Goal: Check status: Check status

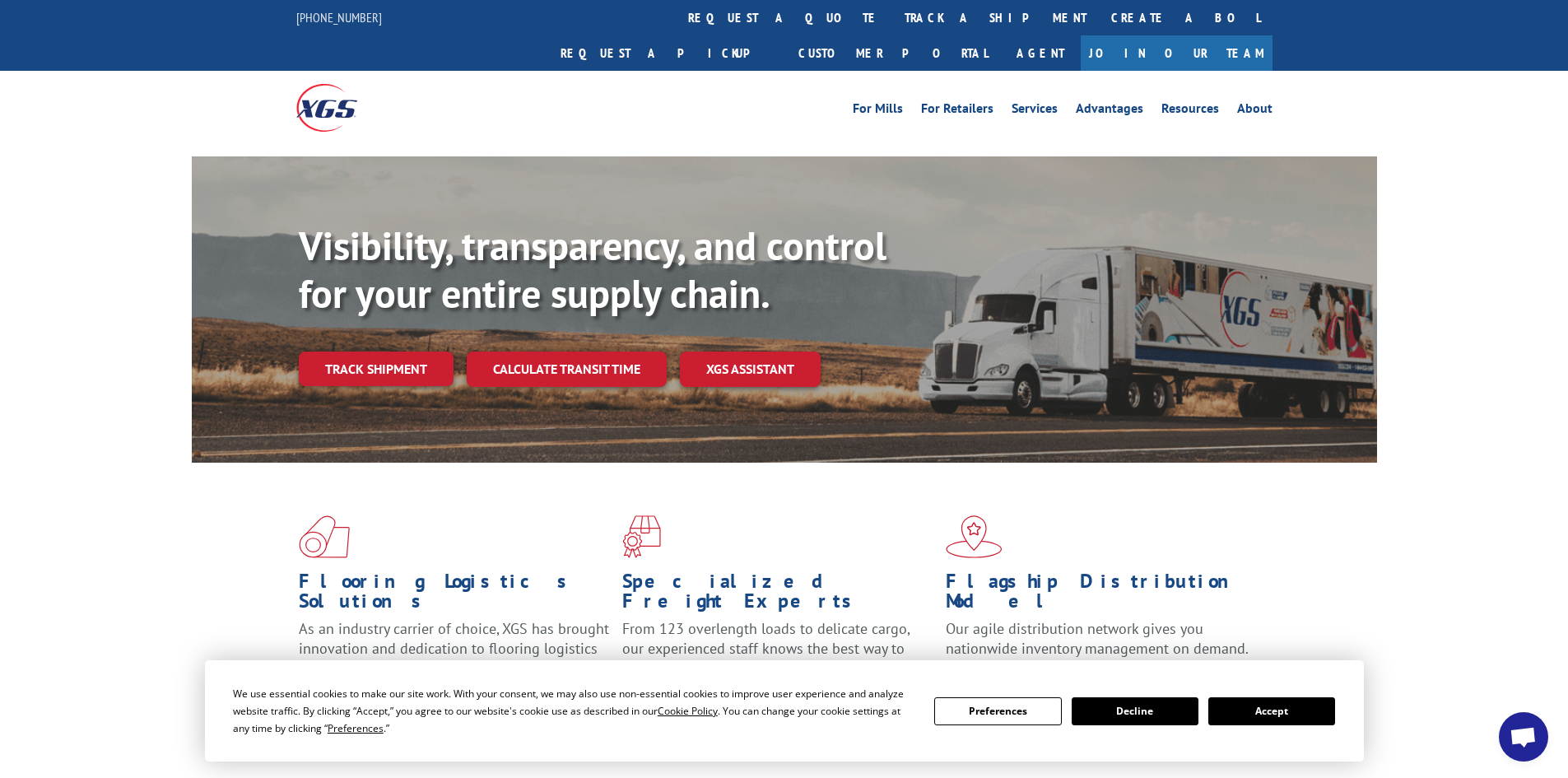
click at [1252, 704] on button "Accept" at bounding box center [1272, 711] width 127 height 28
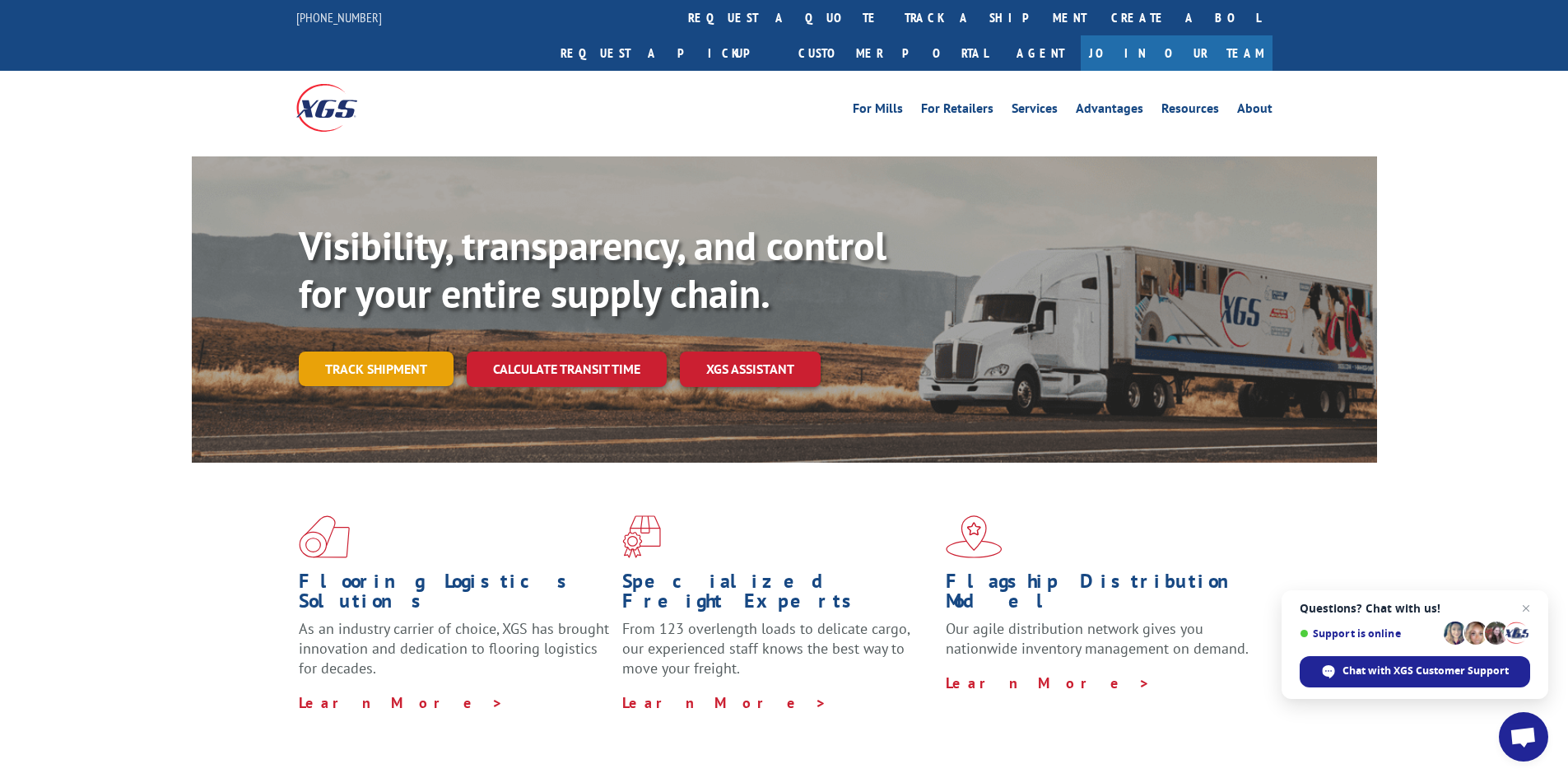
click at [330, 351] on link "Track shipment" at bounding box center [376, 369] width 155 height 35
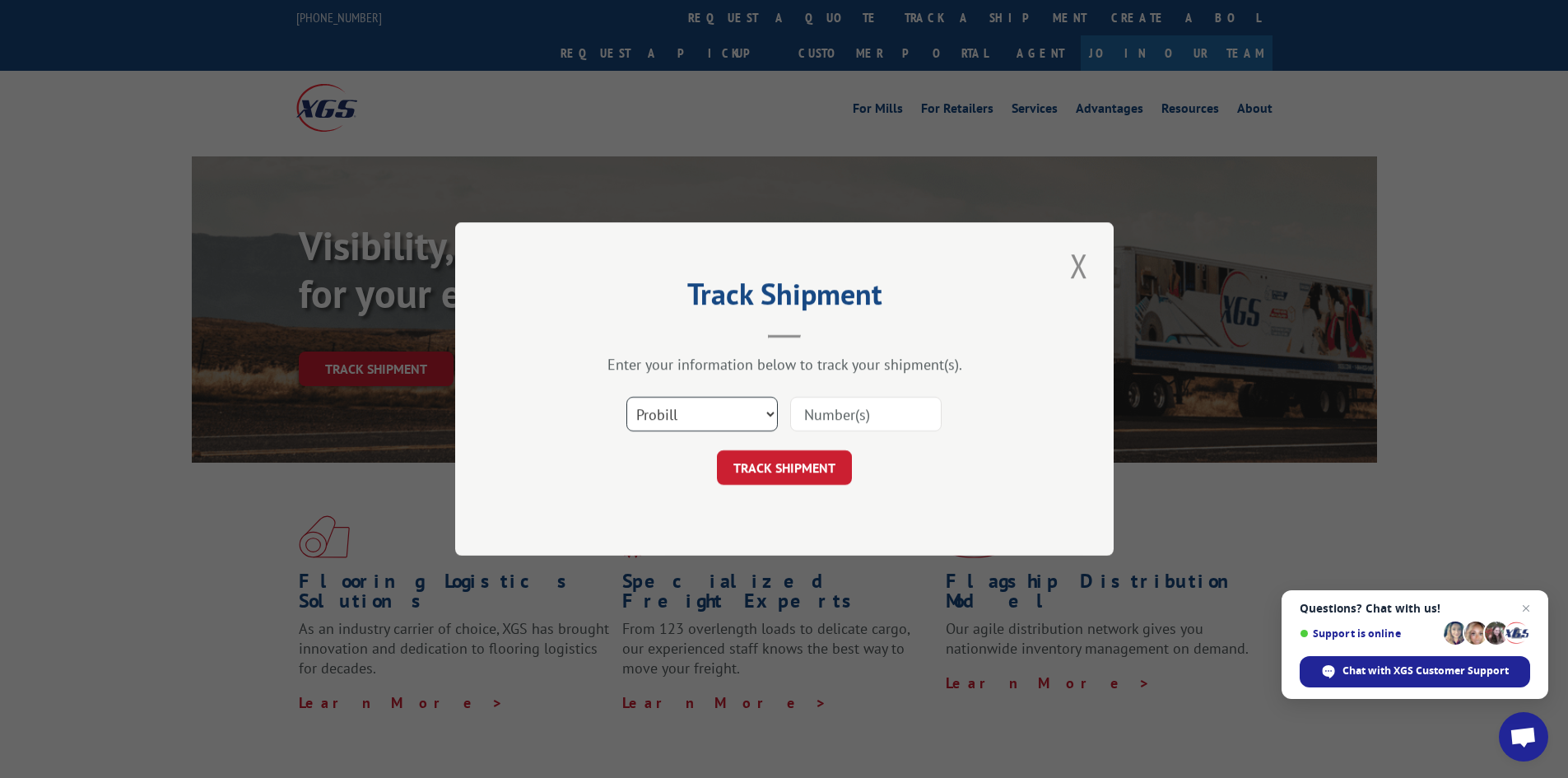
click at [731, 402] on select "Select category... Probill BOL PO" at bounding box center [701, 414] width 151 height 35
select select "bol"
click at [626, 397] on select "Select category... Probill BOL PO" at bounding box center [701, 414] width 151 height 35
paste input "5939784"
type input "5939784"
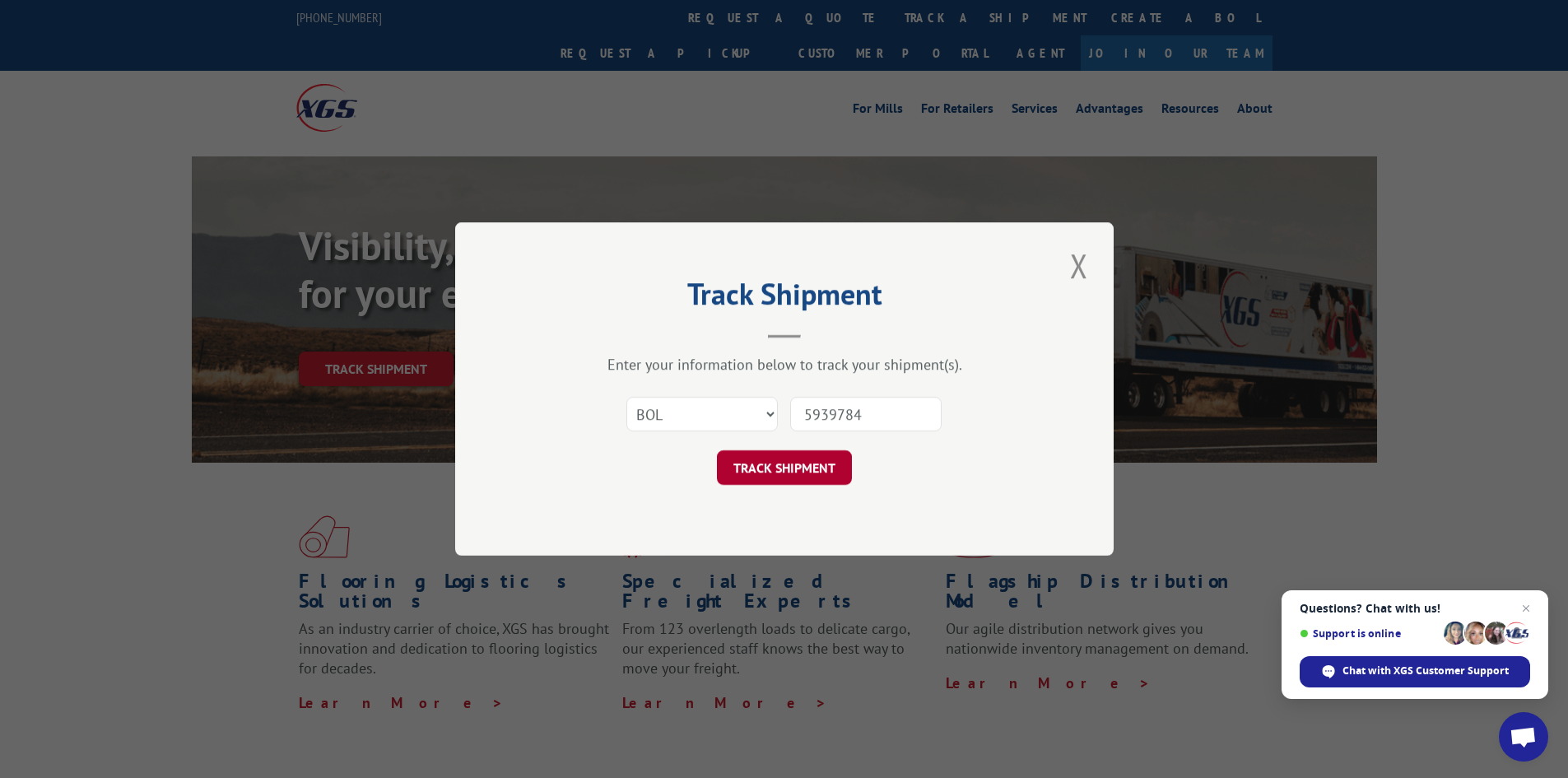
click at [786, 463] on button "TRACK SHIPMENT" at bounding box center [784, 467] width 135 height 35
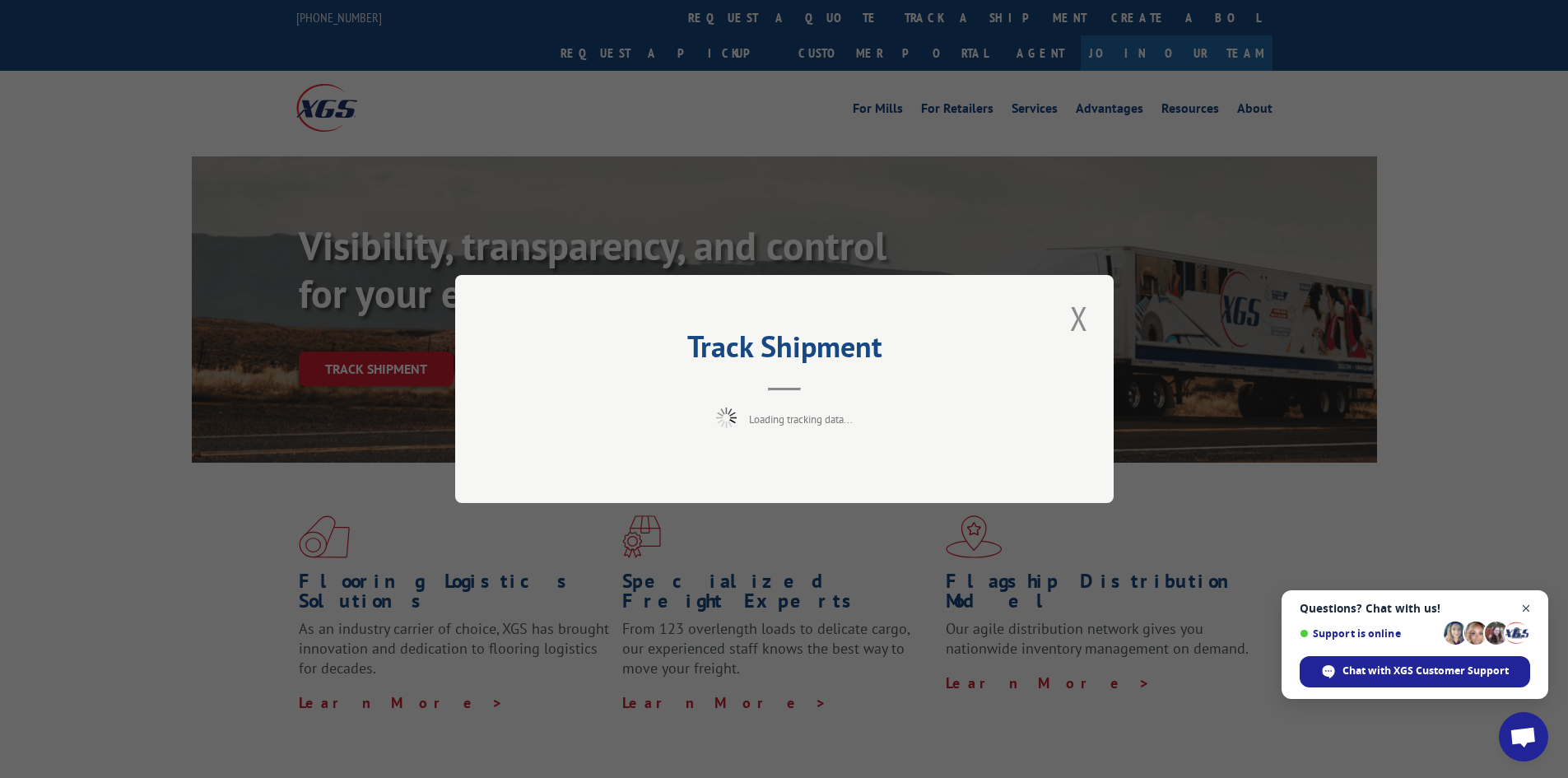
click at [1532, 606] on span "Open chat" at bounding box center [1526, 608] width 20 height 20
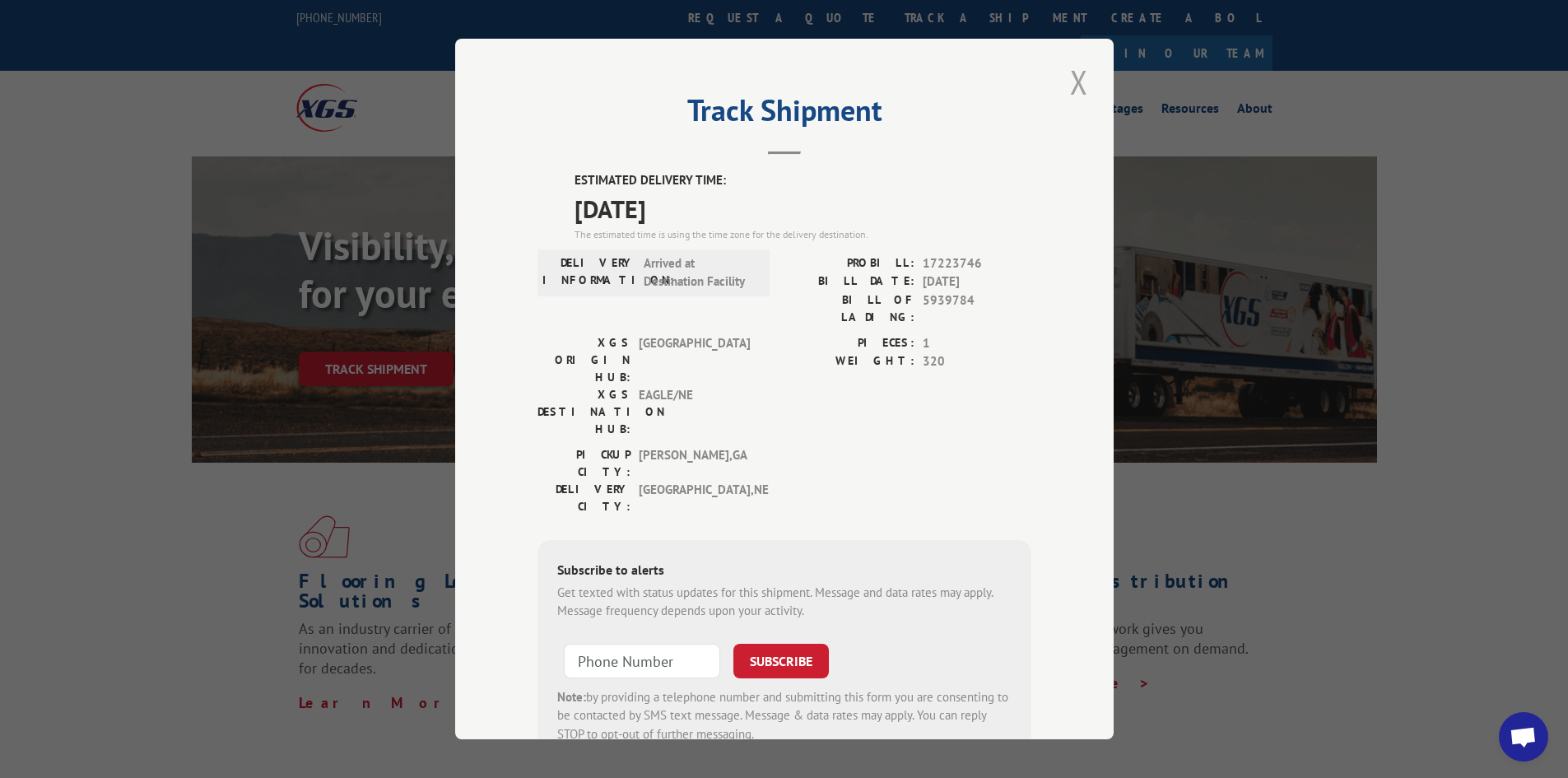
click at [1065, 82] on button "Close modal" at bounding box center [1079, 82] width 28 height 45
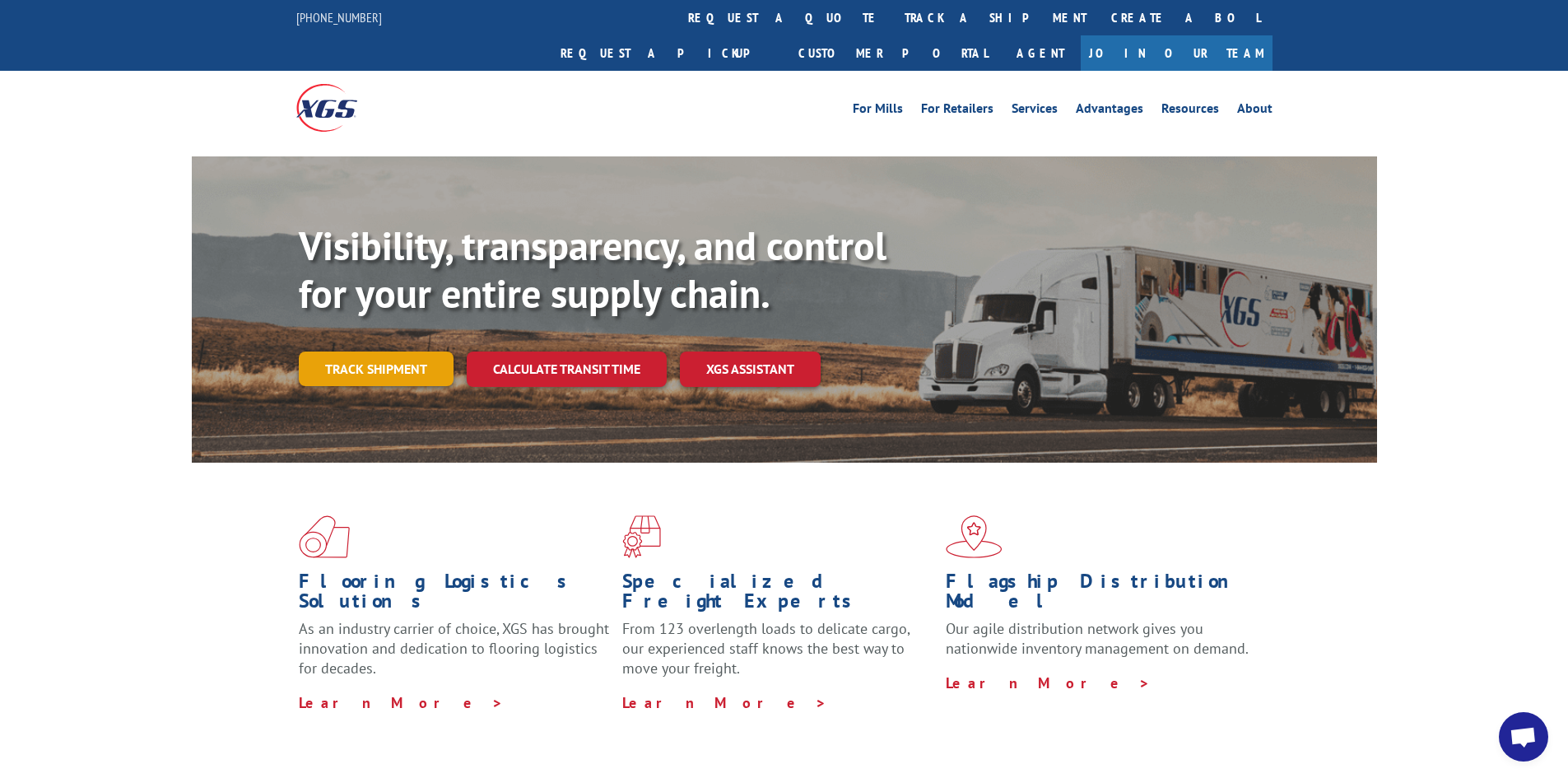
click at [318, 351] on link "Track shipment" at bounding box center [376, 369] width 155 height 35
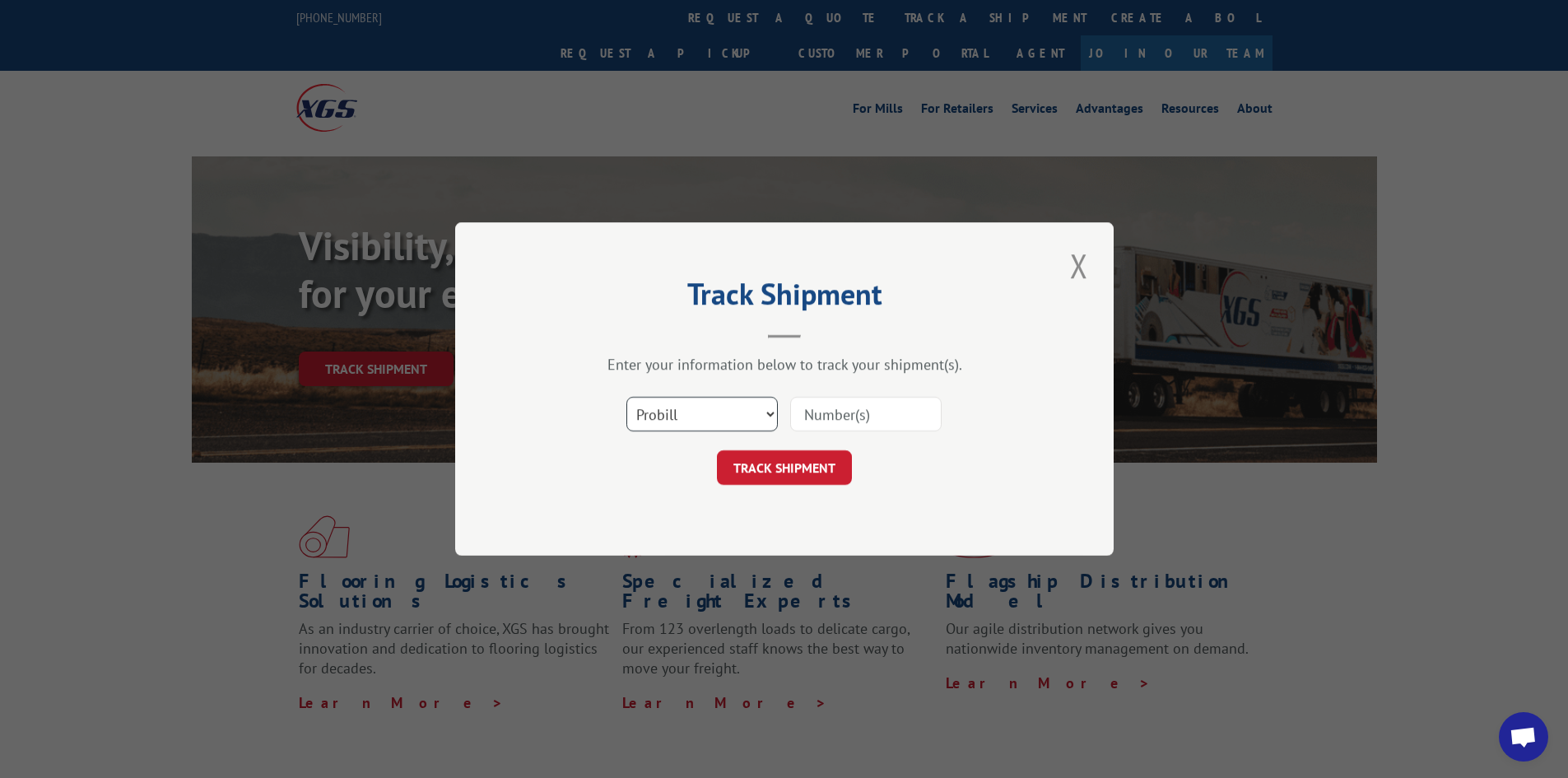
click at [674, 414] on select "Select category... Probill BOL PO" at bounding box center [701, 414] width 151 height 35
select select "bol"
click at [626, 397] on select "Select category... Probill BOL PO" at bounding box center [701, 414] width 151 height 35
paste input "4827830"
type input "4827830"
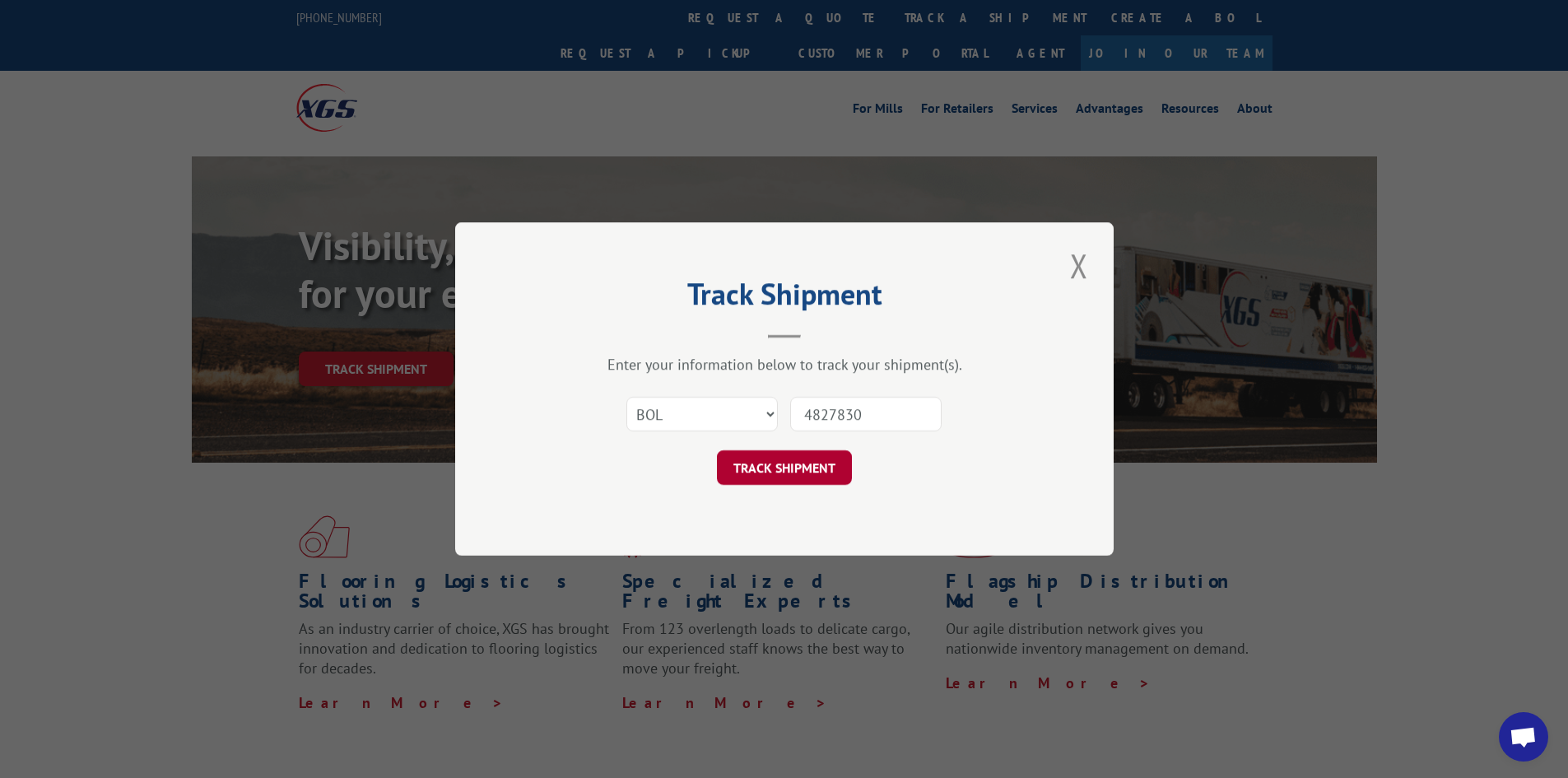
click at [769, 468] on button "TRACK SHIPMENT" at bounding box center [784, 467] width 135 height 35
